Goal: Task Accomplishment & Management: Use online tool/utility

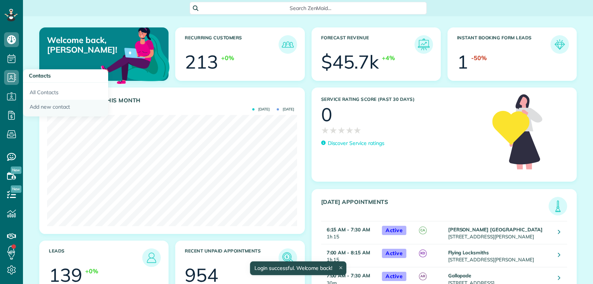
scroll to position [111, 250]
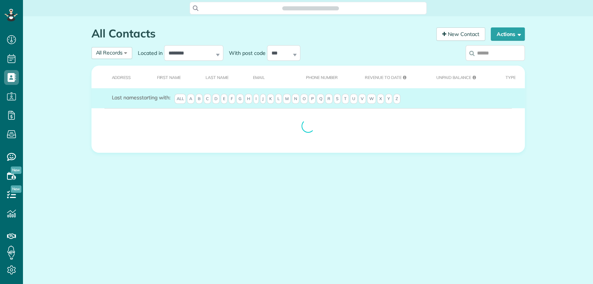
scroll to position [3, 3]
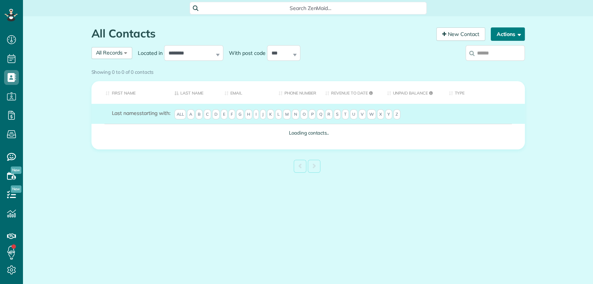
click at [508, 36] on button "Actions" at bounding box center [508, 33] width 34 height 13
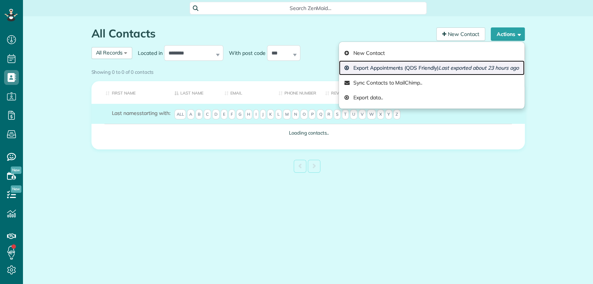
click at [484, 68] on em "Last exported about 23 hours ago" at bounding box center [479, 67] width 80 height 7
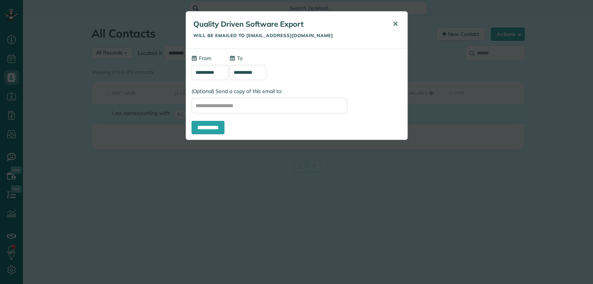
click at [397, 27] on button "✕" at bounding box center [395, 24] width 17 height 18
